Goal: Information Seeking & Learning: Learn about a topic

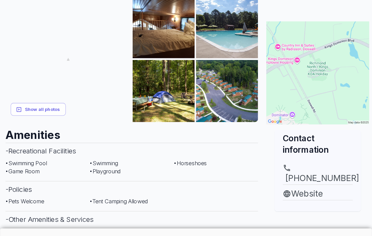
scroll to position [129, 0]
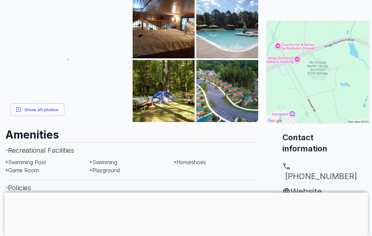
click at [184, 47] on img at bounding box center [164, 27] width 62 height 62
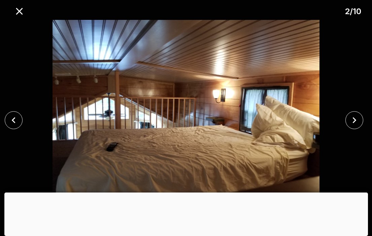
click at [359, 126] on icon "close" at bounding box center [355, 120] width 12 height 12
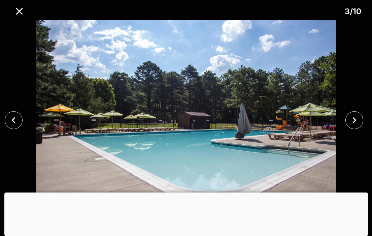
click at [355, 126] on icon "close" at bounding box center [355, 120] width 12 height 12
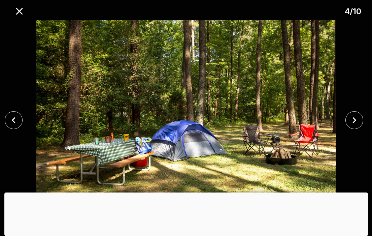
click at [354, 123] on icon "close" at bounding box center [355, 120] width 4 height 6
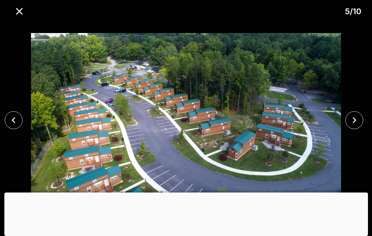
click at [354, 126] on icon "close" at bounding box center [355, 120] width 12 height 12
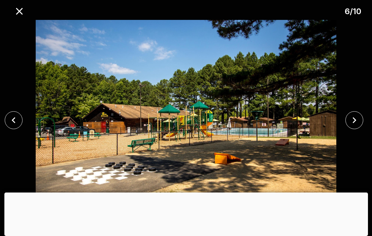
click at [354, 126] on icon "close" at bounding box center [355, 120] width 12 height 12
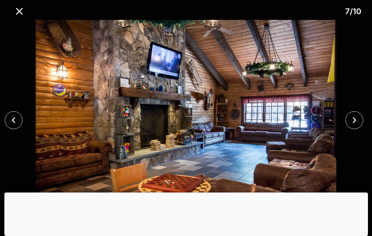
click at [352, 126] on icon "close" at bounding box center [355, 120] width 12 height 12
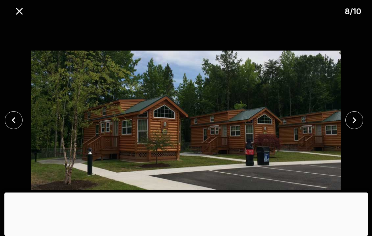
click at [352, 126] on icon "close" at bounding box center [355, 120] width 12 height 12
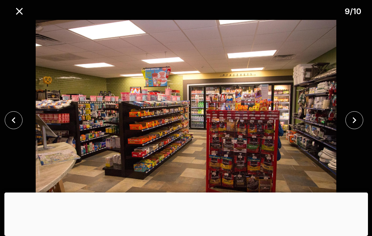
click at [355, 123] on icon "close" at bounding box center [355, 120] width 4 height 6
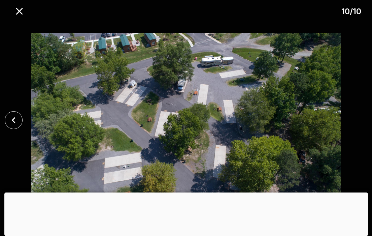
click at [353, 134] on div at bounding box center [186, 120] width 372 height 201
click at [13, 126] on icon "close" at bounding box center [14, 120] width 12 height 12
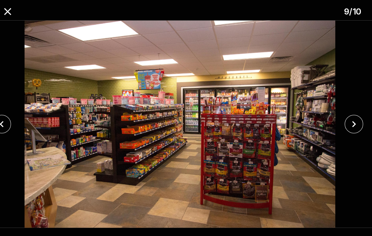
scroll to position [175, 8]
click at [349, 126] on icon "close" at bounding box center [355, 120] width 12 height 12
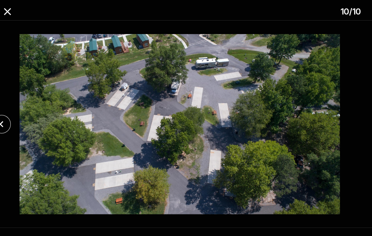
scroll to position [196, 8]
